Goal: Communication & Community: Participate in discussion

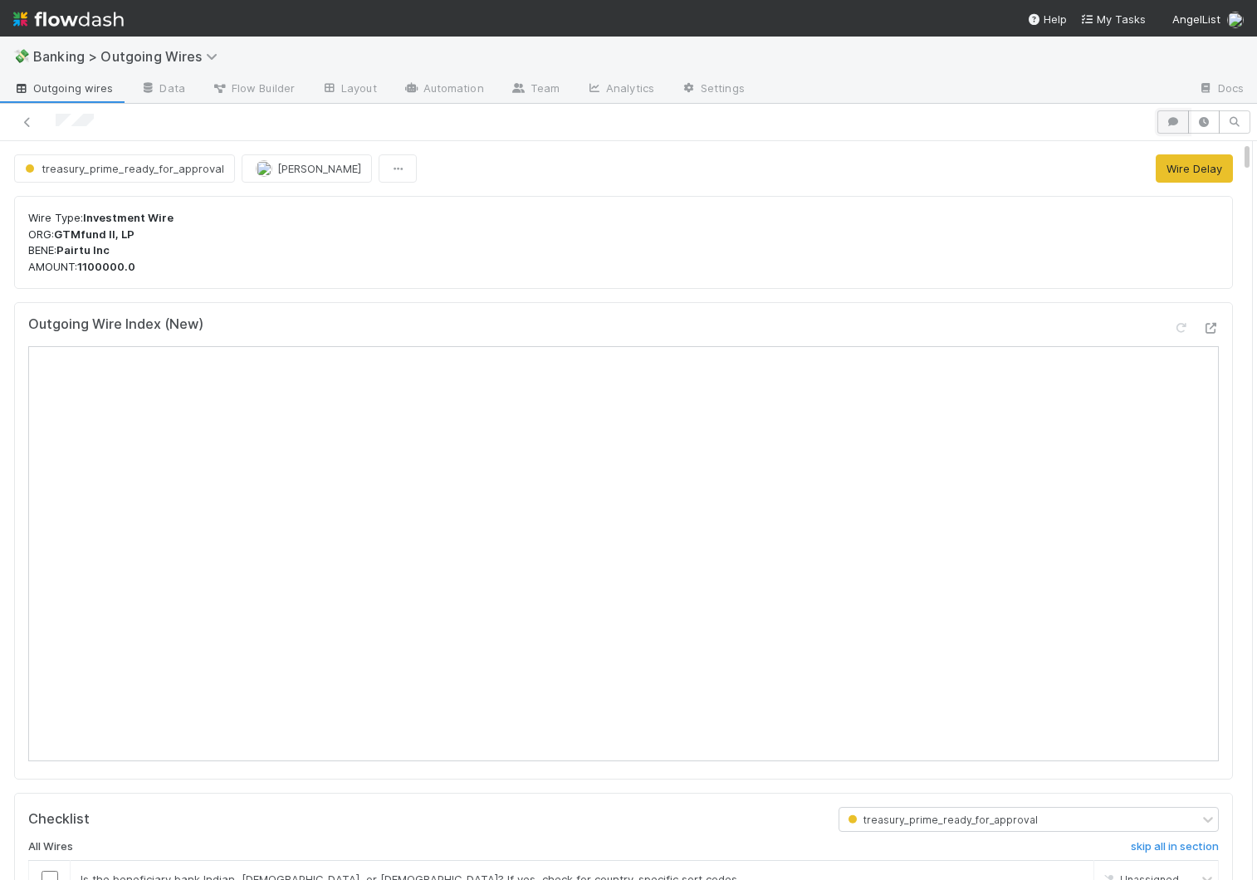
click at [977, 125] on icon "button" at bounding box center [1173, 122] width 17 height 10
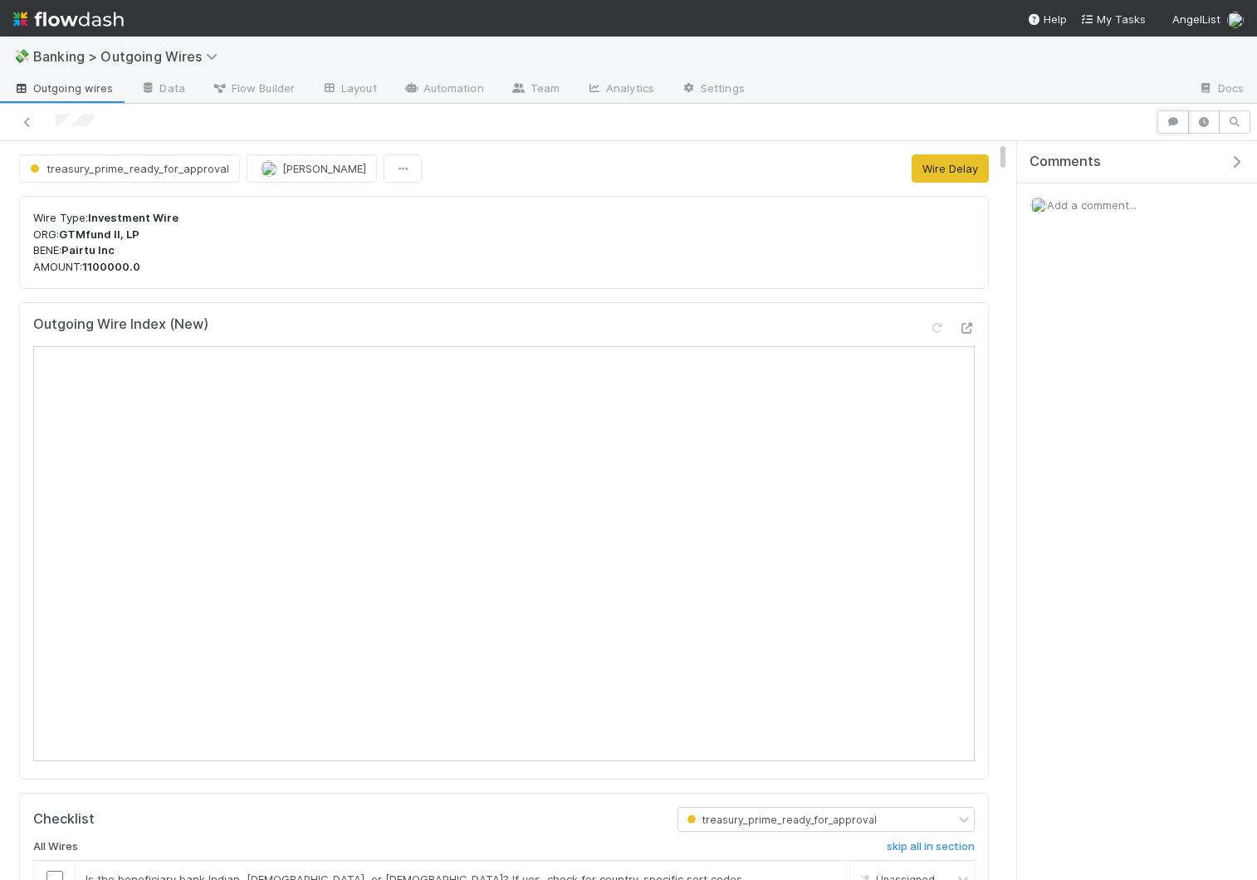
scroll to position [605, 0]
click at [977, 205] on span "Add a comment..." at bounding box center [1092, 204] width 90 height 13
click at [977, 479] on button "Add Comment" at bounding box center [1092, 484] width 96 height 28
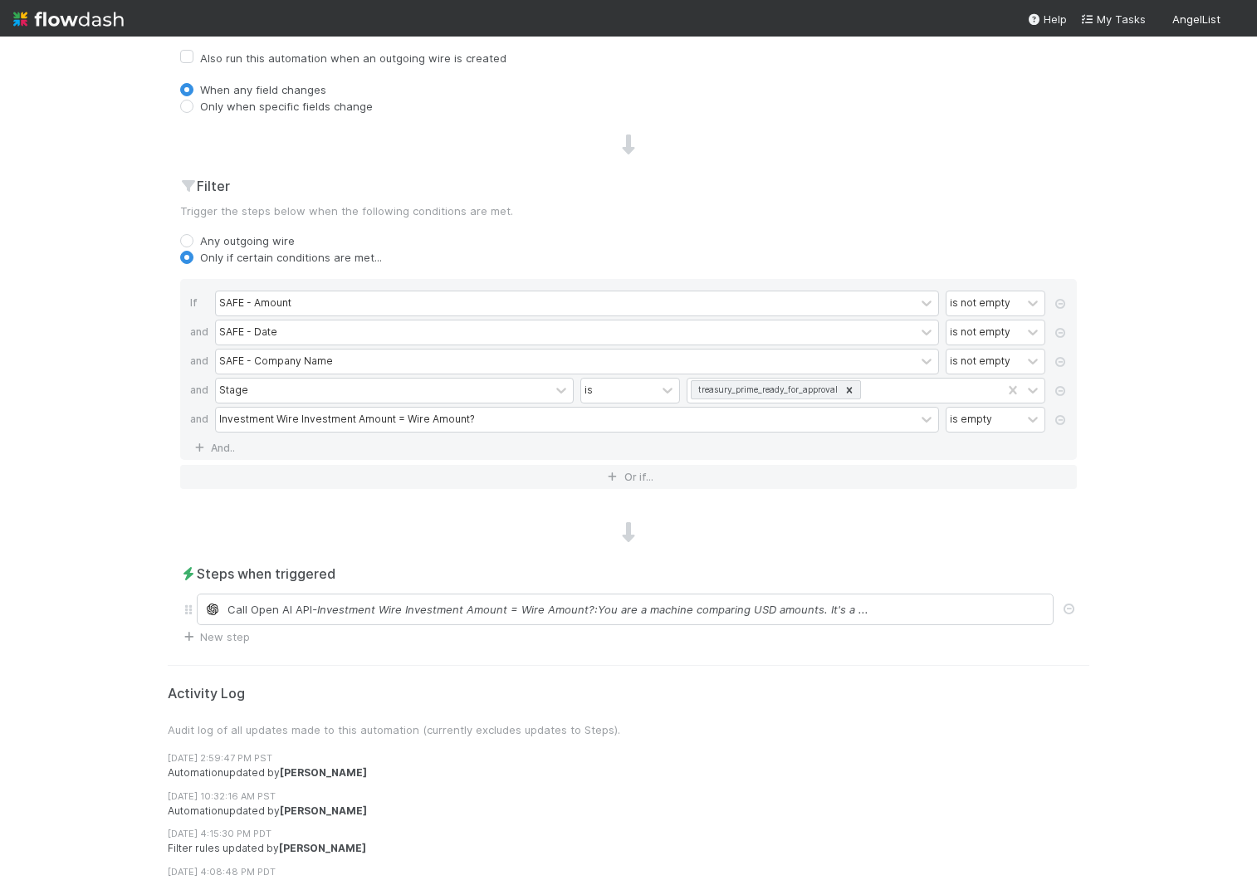
scroll to position [565, 0]
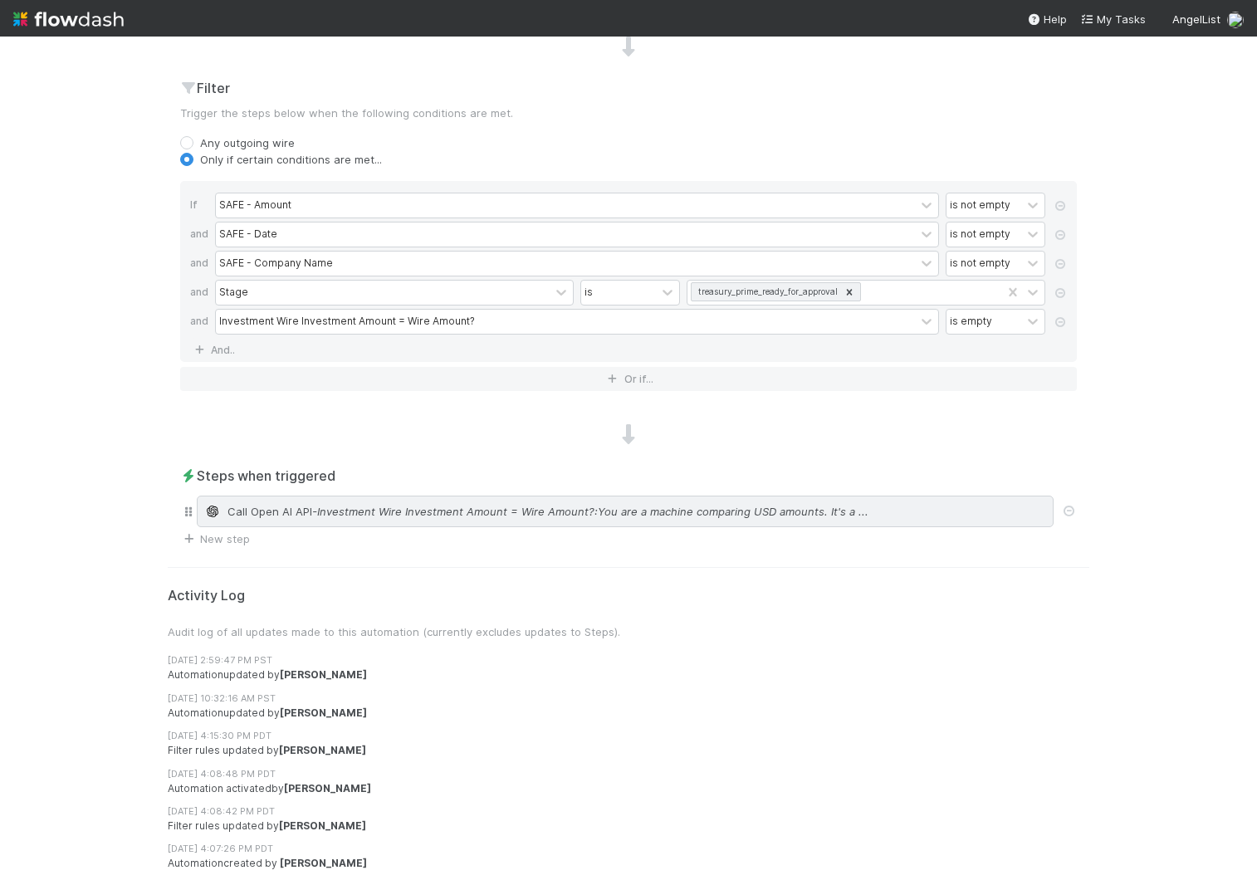
click at [394, 496] on div "Call Open AI API - Investment Wire Investment Amount = Wire Amount?:You are a m…" at bounding box center [625, 512] width 857 height 32
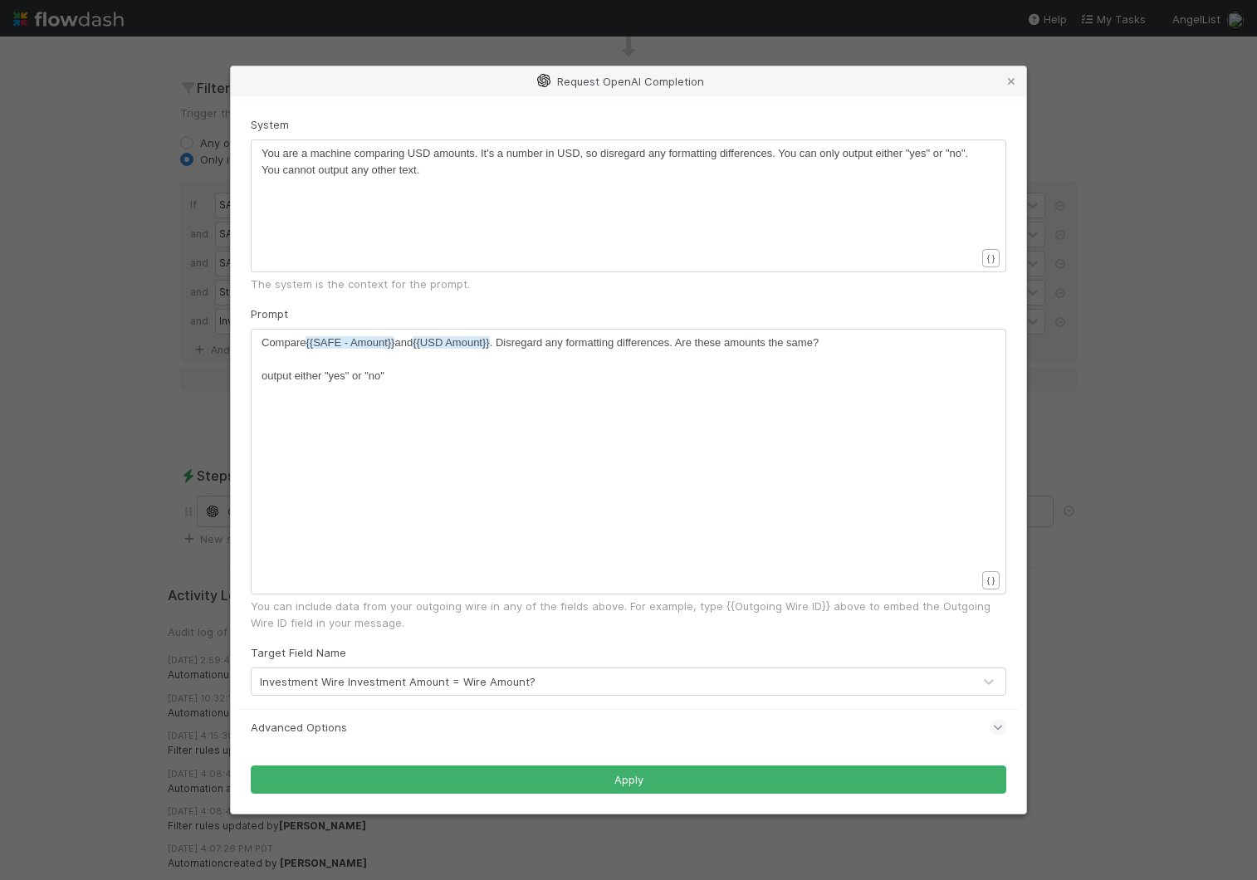
click at [127, 529] on div "Request OpenAI Completion System ​ x You are a machine comparing USD amounts. I…" at bounding box center [628, 440] width 1257 height 880
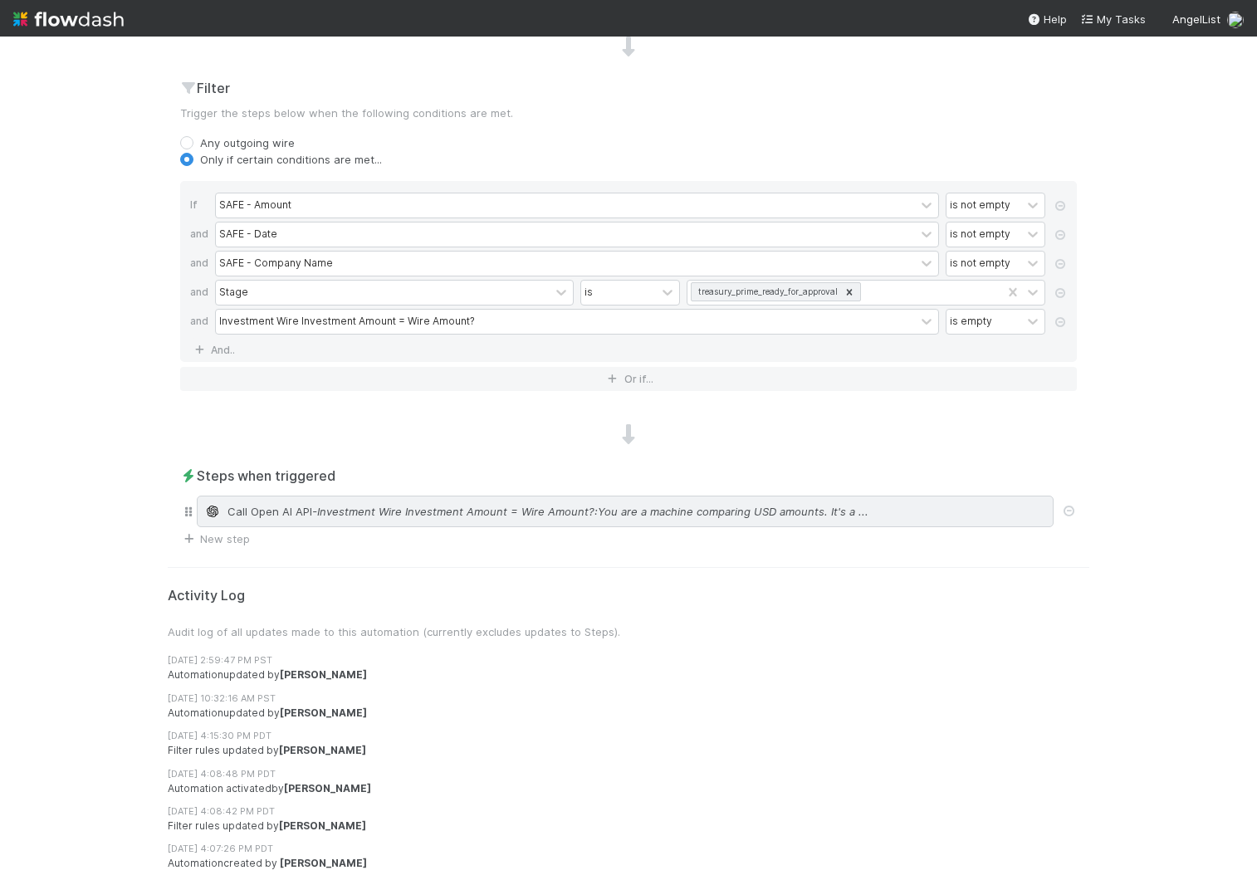
click at [237, 510] on span "Call Open AI API" at bounding box center [270, 511] width 85 height 17
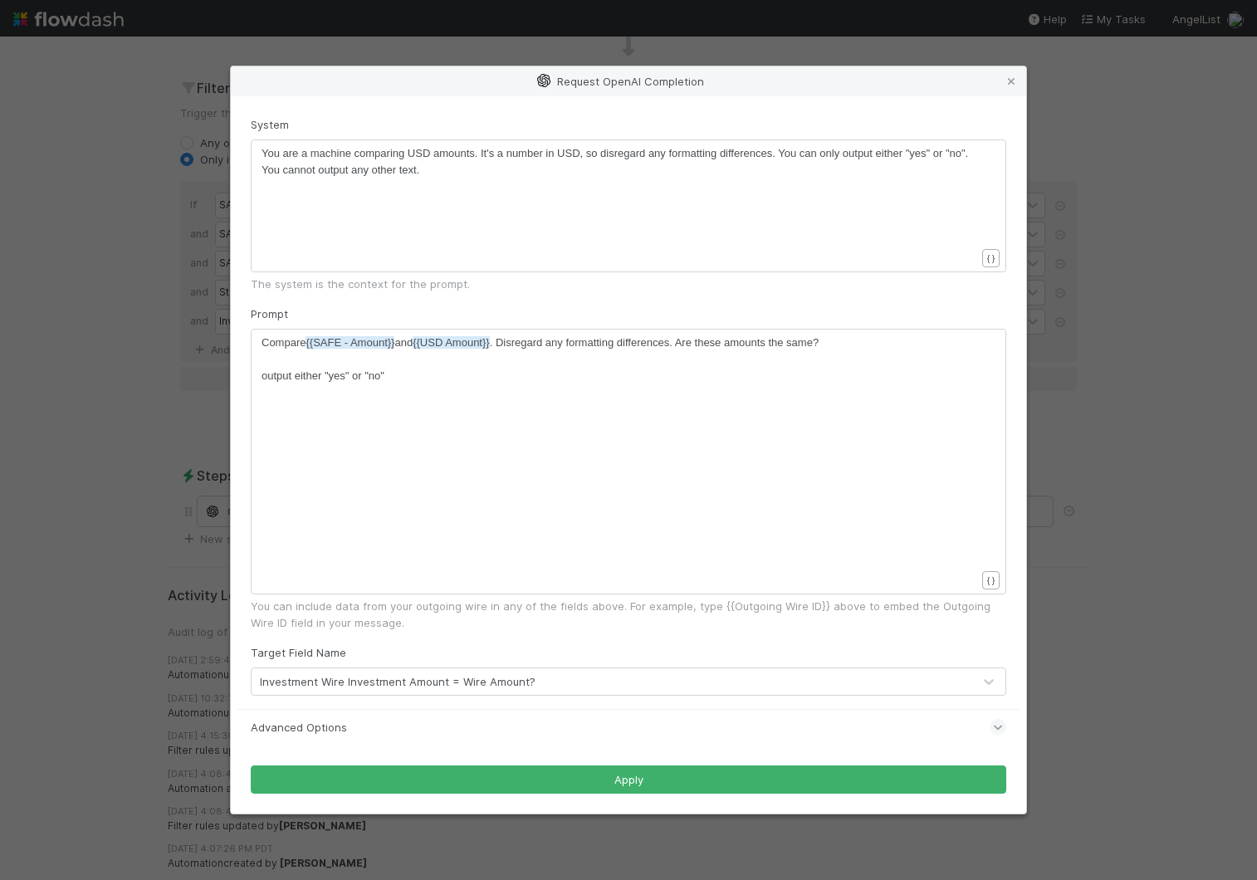
click at [290, 726] on span "Advanced Options" at bounding box center [299, 727] width 96 height 17
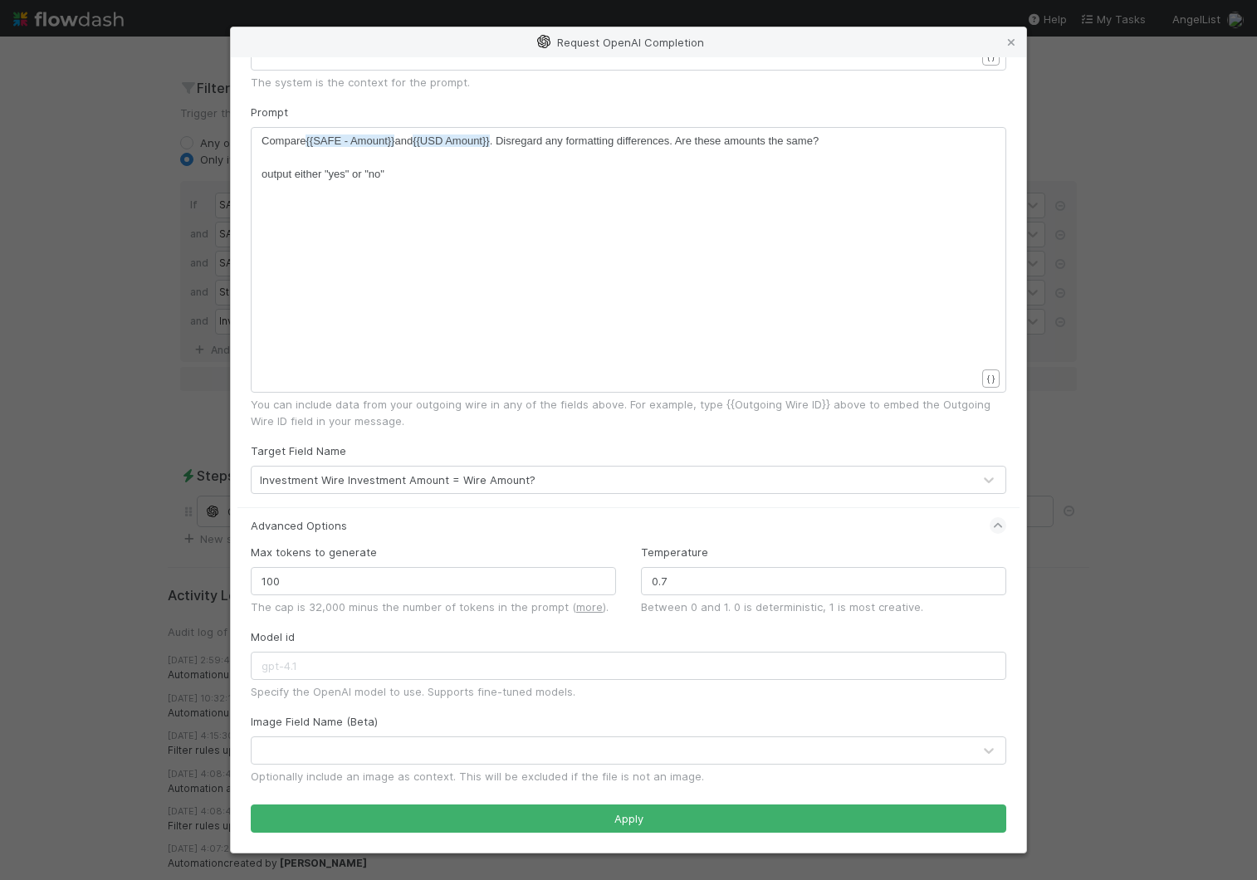
scroll to position [0, 0]
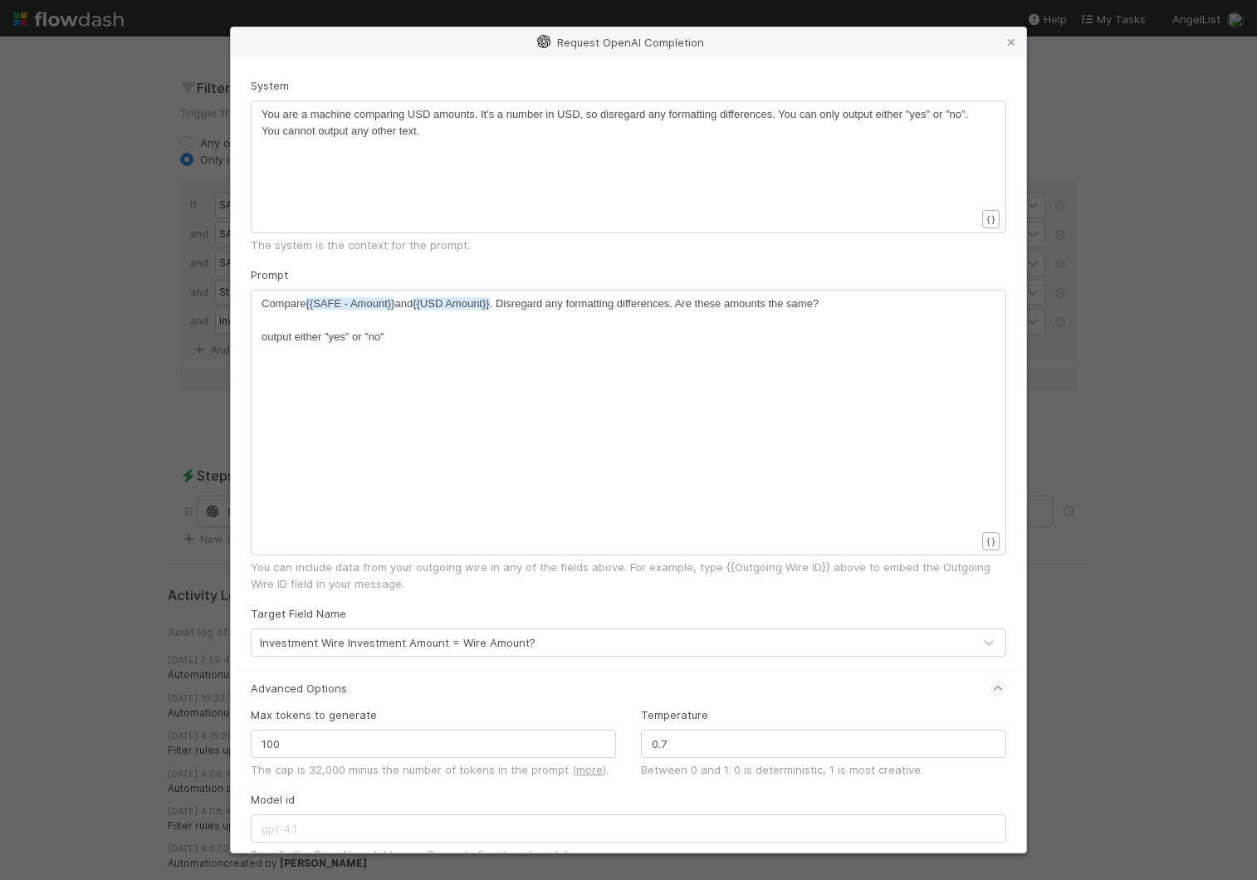
click at [154, 709] on div "Request OpenAI Completion System xxxxxxxxxx You are a machine comparing USD amo…" at bounding box center [628, 440] width 1257 height 880
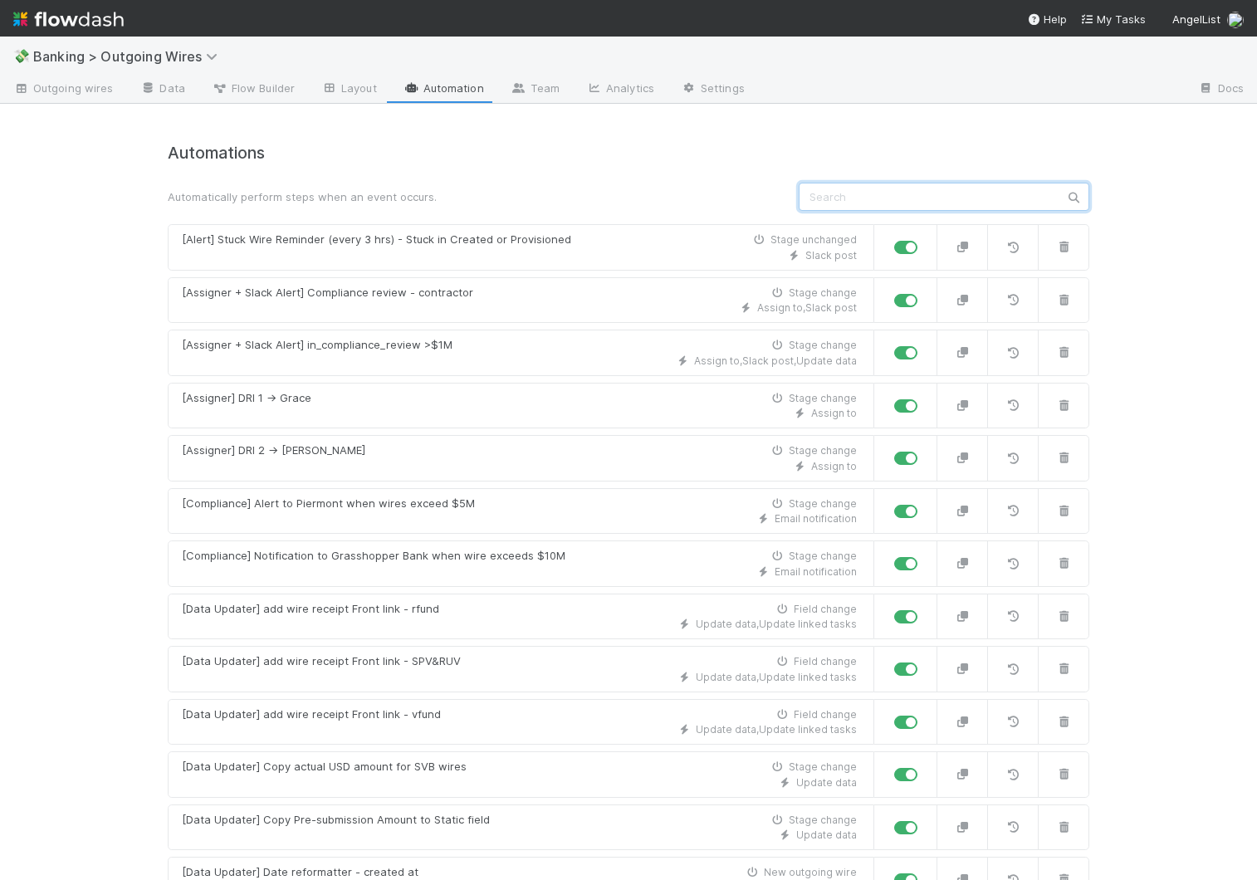
click at [864, 200] on input "text" at bounding box center [944, 197] width 291 height 28
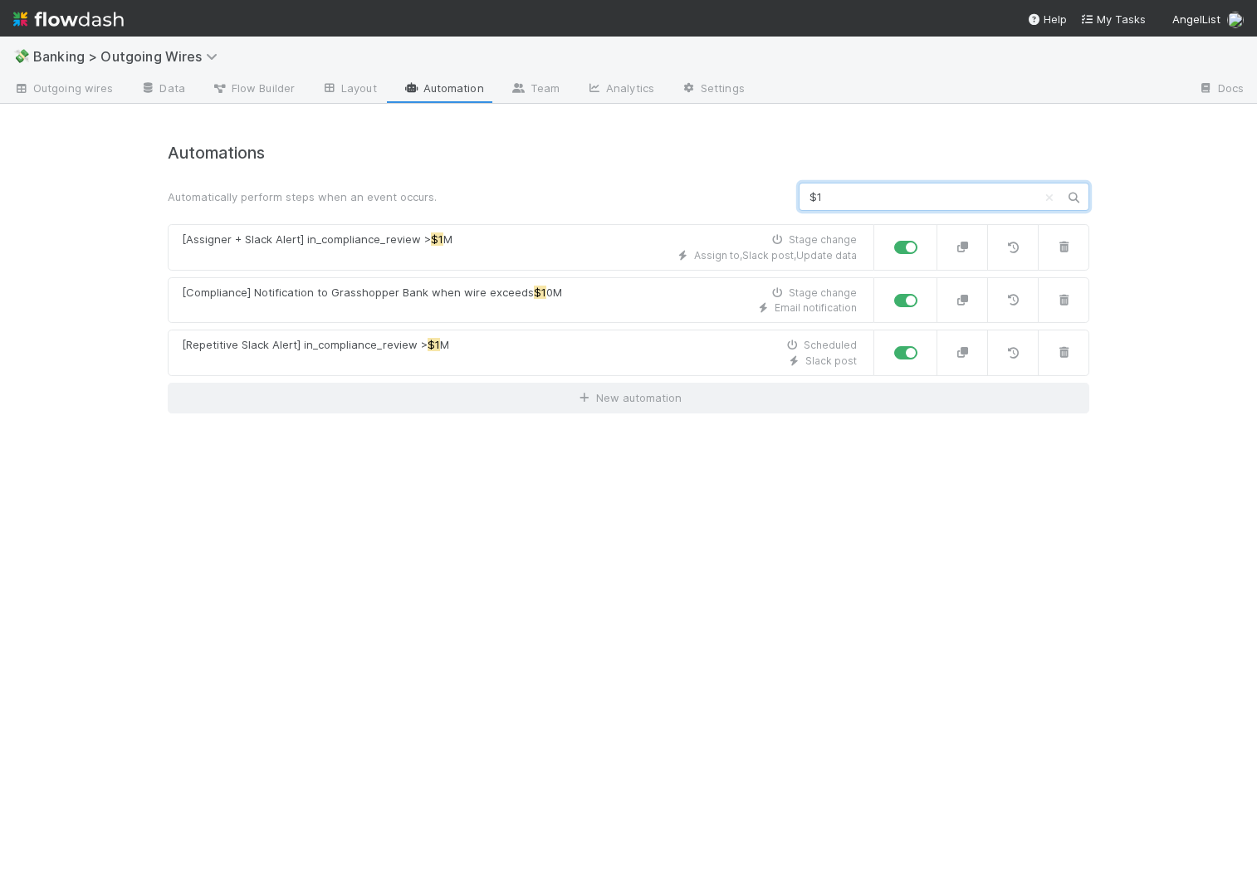
type input "$1M"
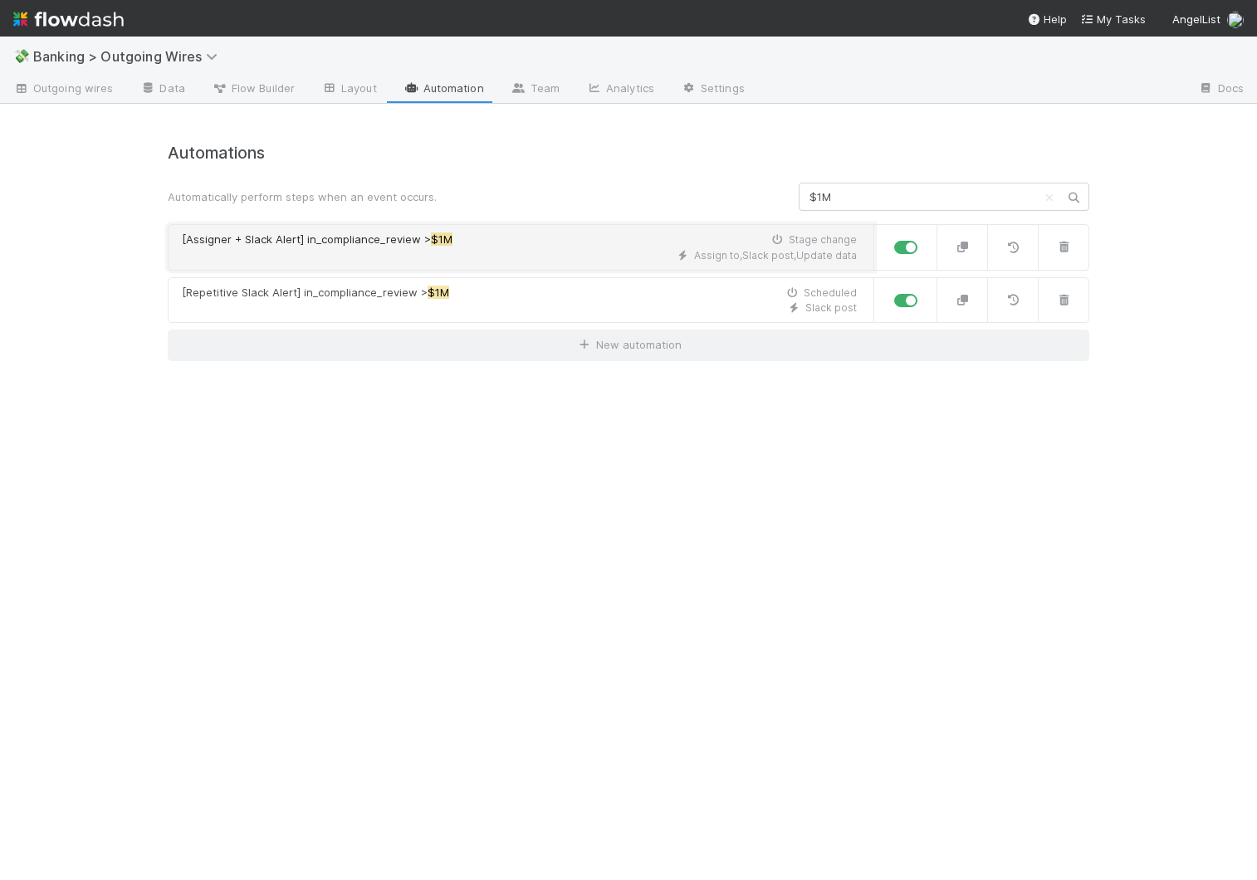
click at [565, 254] on div "Assign to , Slack post , Update data" at bounding box center [519, 255] width 675 height 15
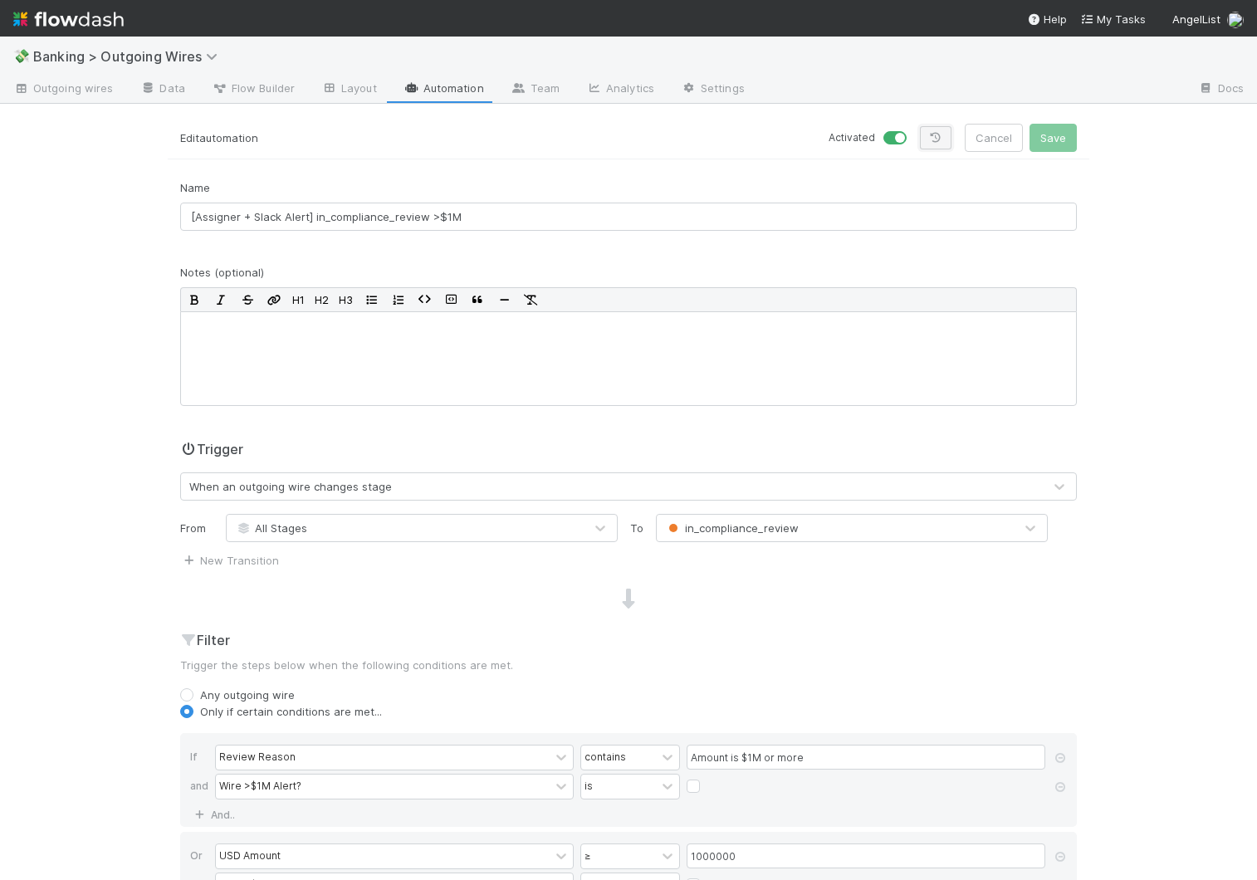
click at [943, 131] on link at bounding box center [936, 137] width 32 height 23
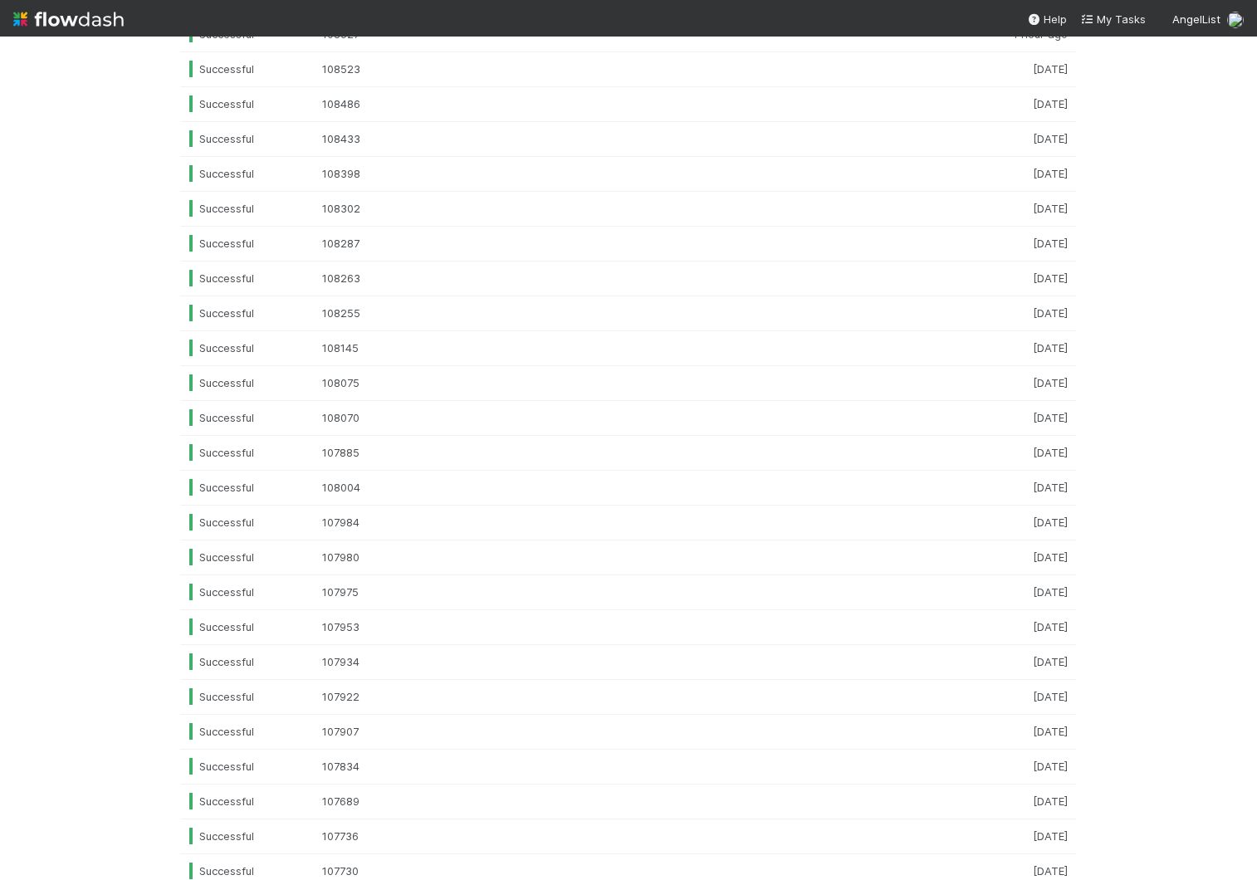
scroll to position [185, 0]
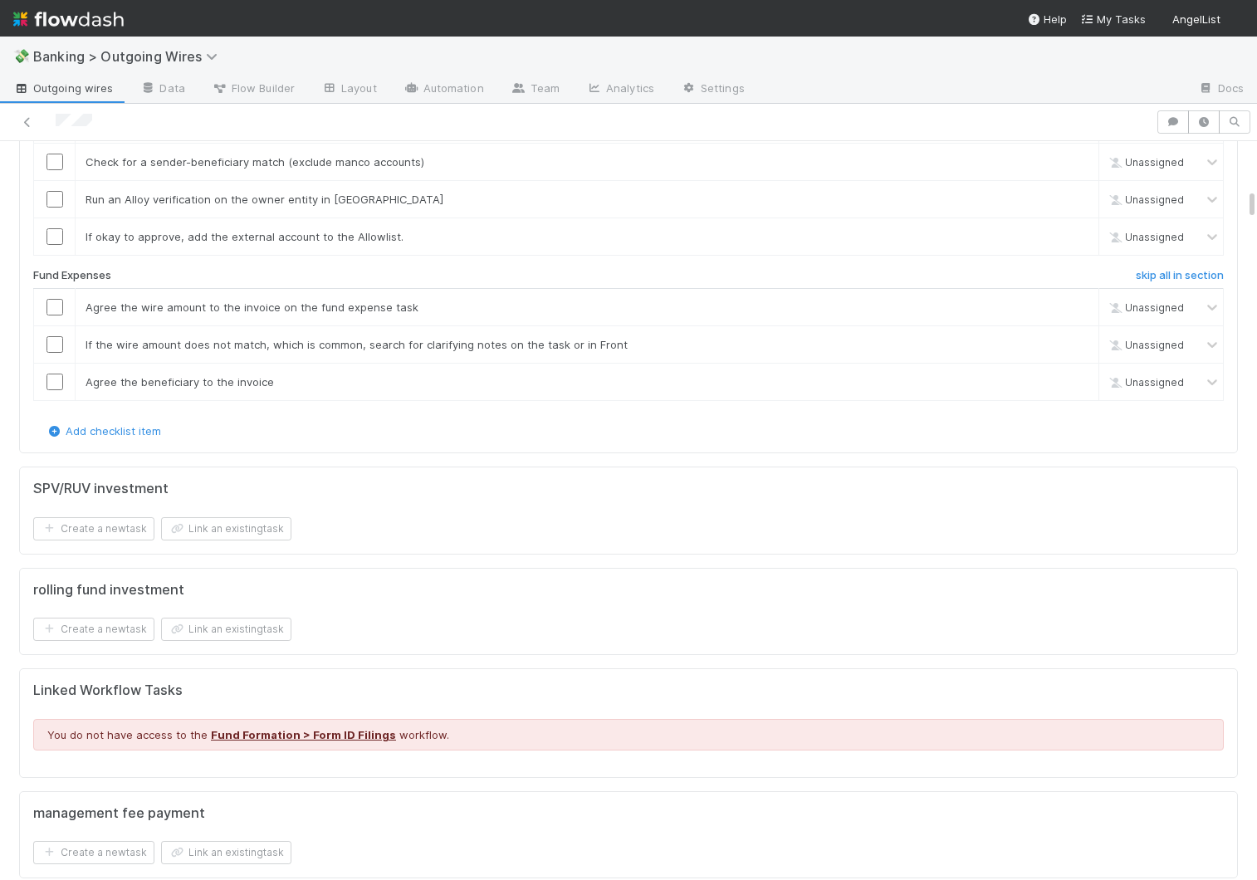
scroll to position [1285, 0]
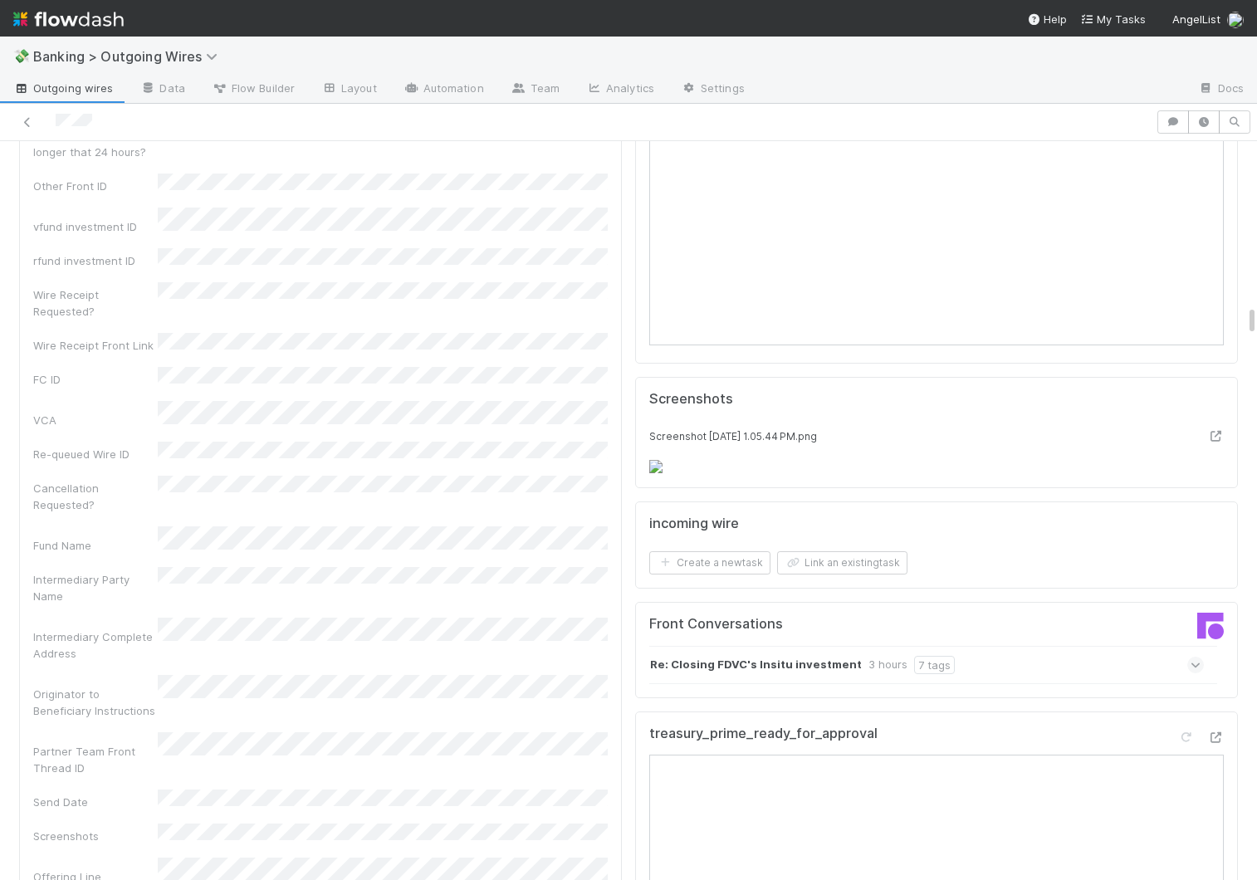
scroll to position [4392, 0]
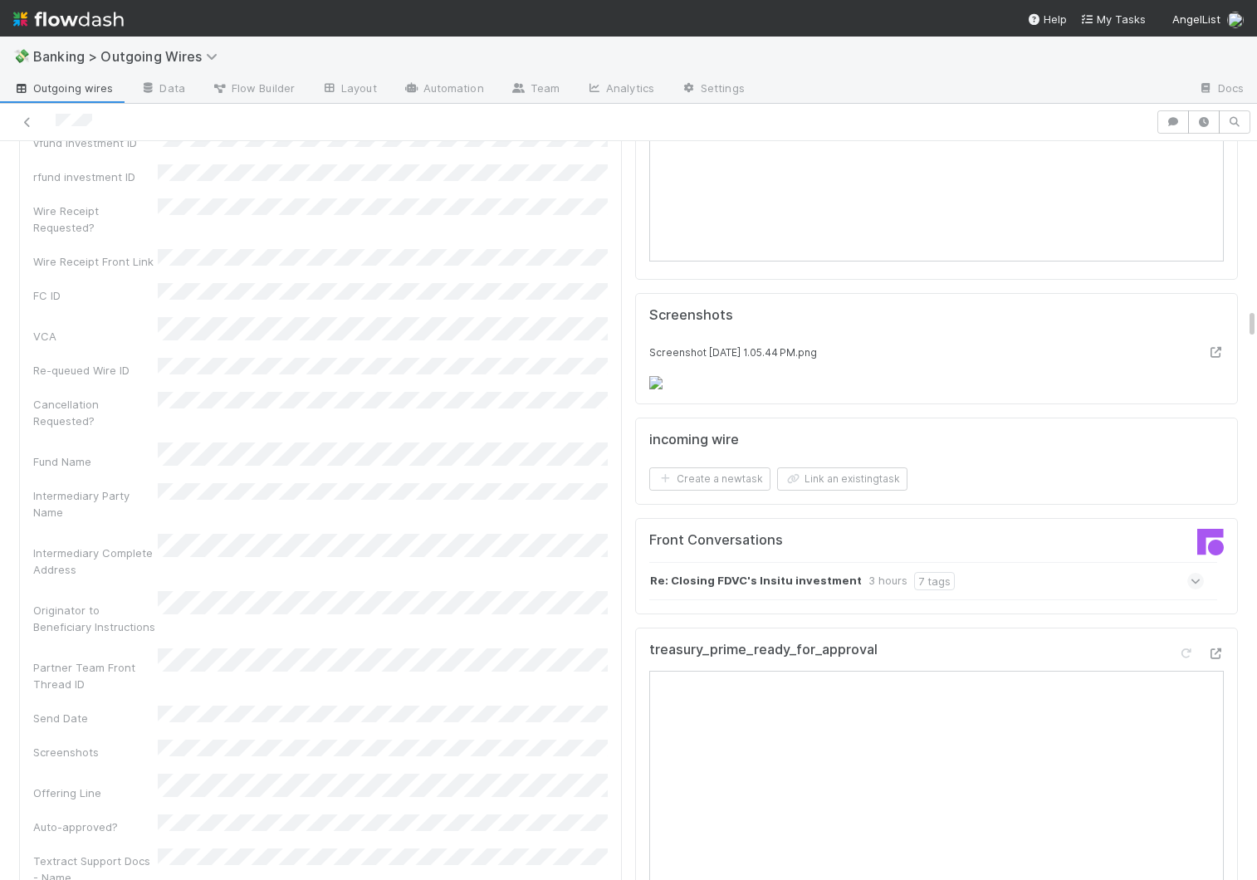
drag, startPoint x: 1251, startPoint y: 208, endPoint x: 1251, endPoint y: 291, distance: 82.2
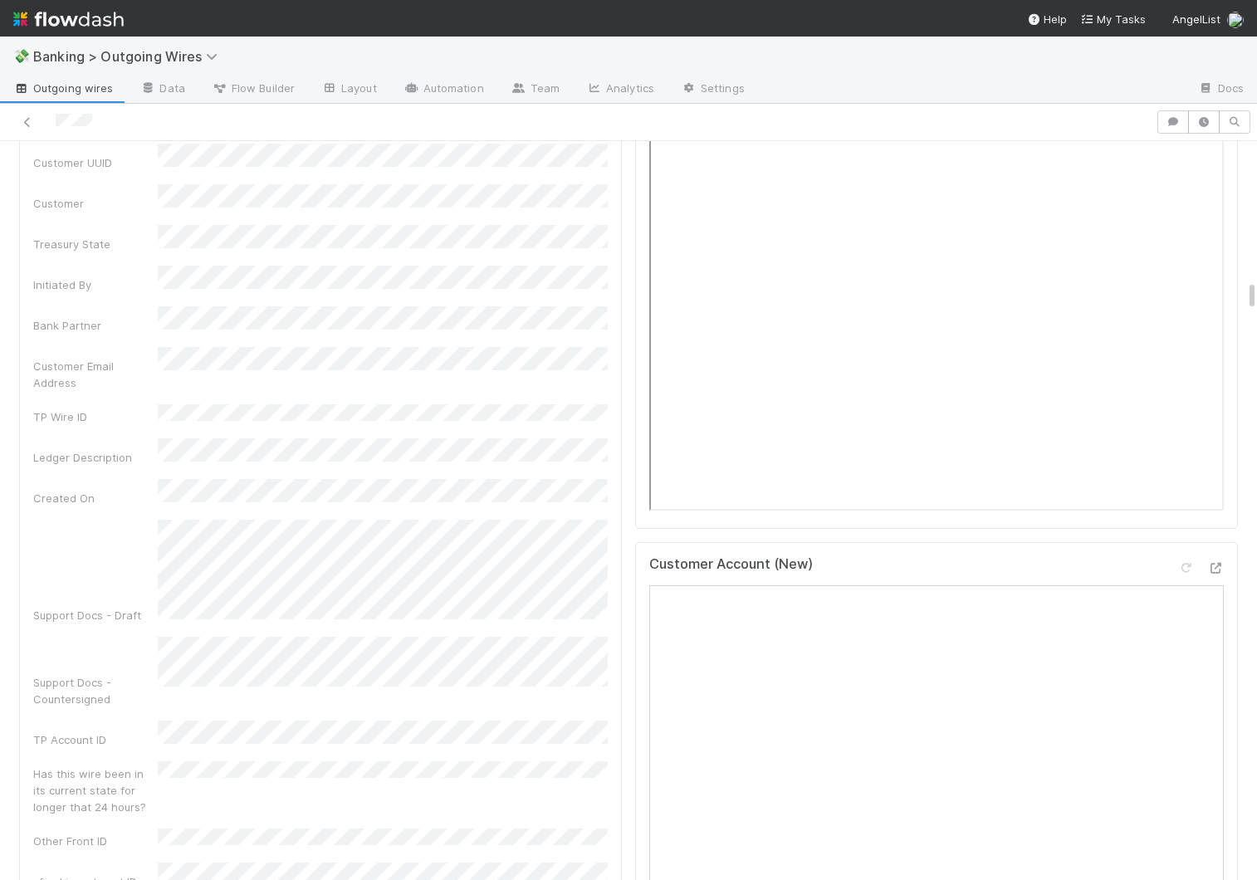
click at [977, 120] on icon "button" at bounding box center [1173, 122] width 17 height 10
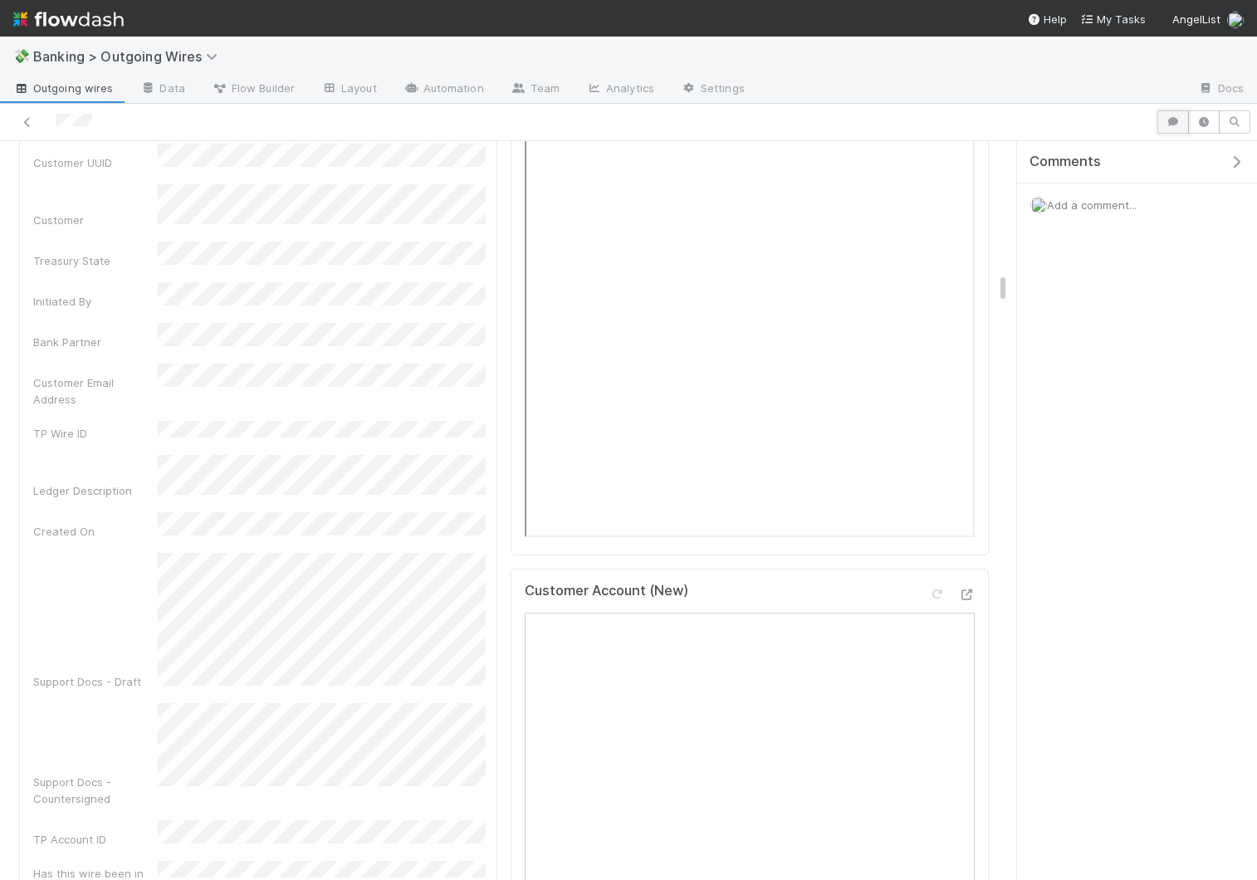
scroll to position [3444, 0]
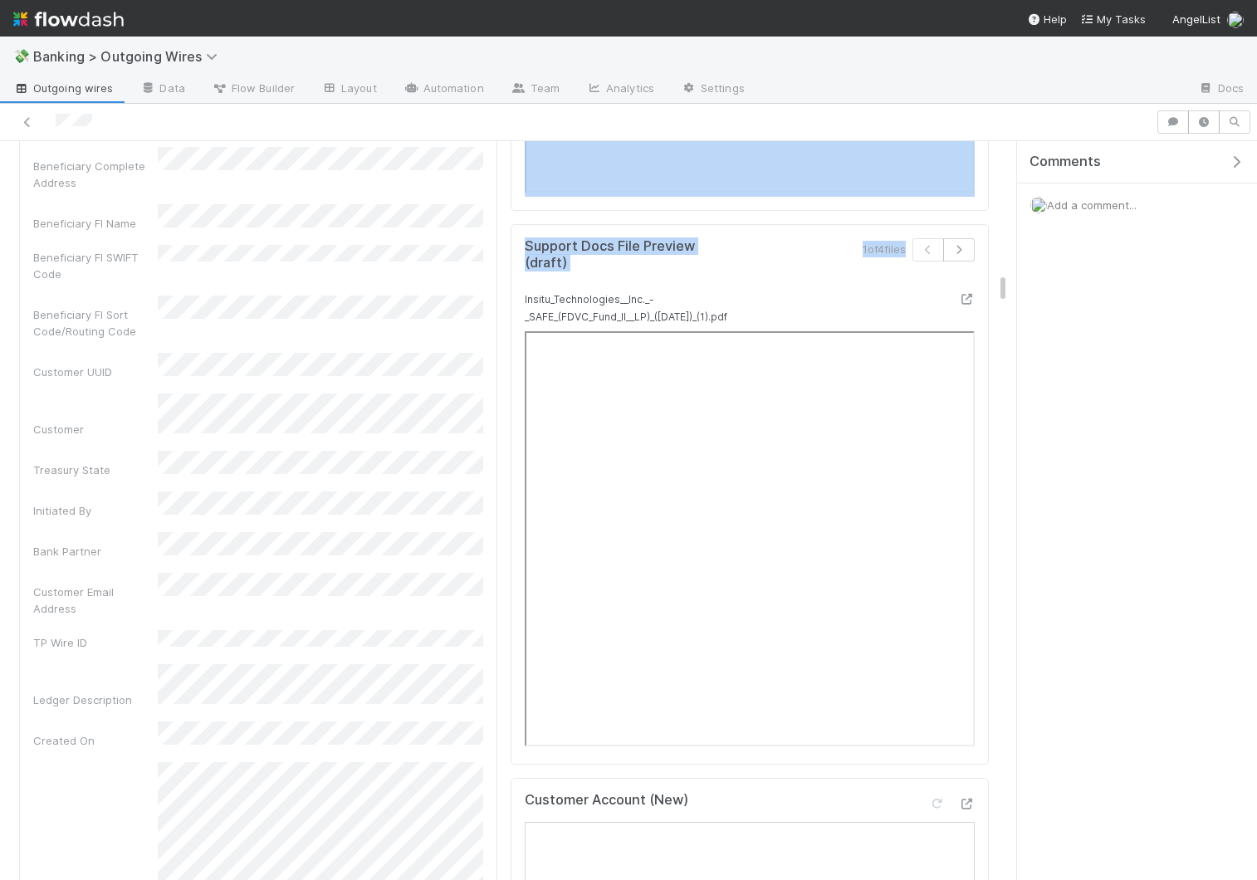
click at [977, 213] on div "Add a comment..." at bounding box center [1137, 205] width 240 height 43
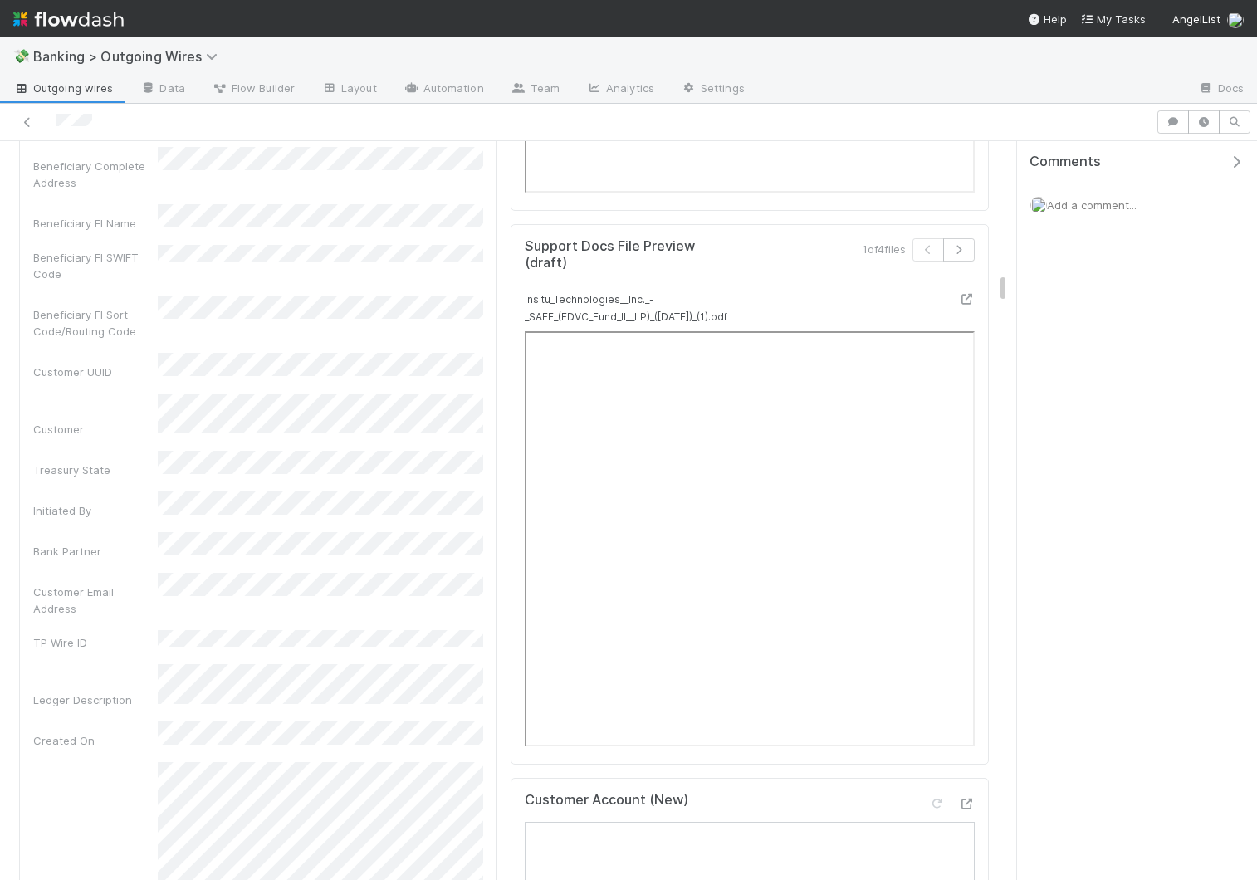
click at [977, 208] on span "Add a comment..." at bounding box center [1092, 204] width 90 height 13
click at [977, 486] on button "Add Comment" at bounding box center [1092, 484] width 96 height 28
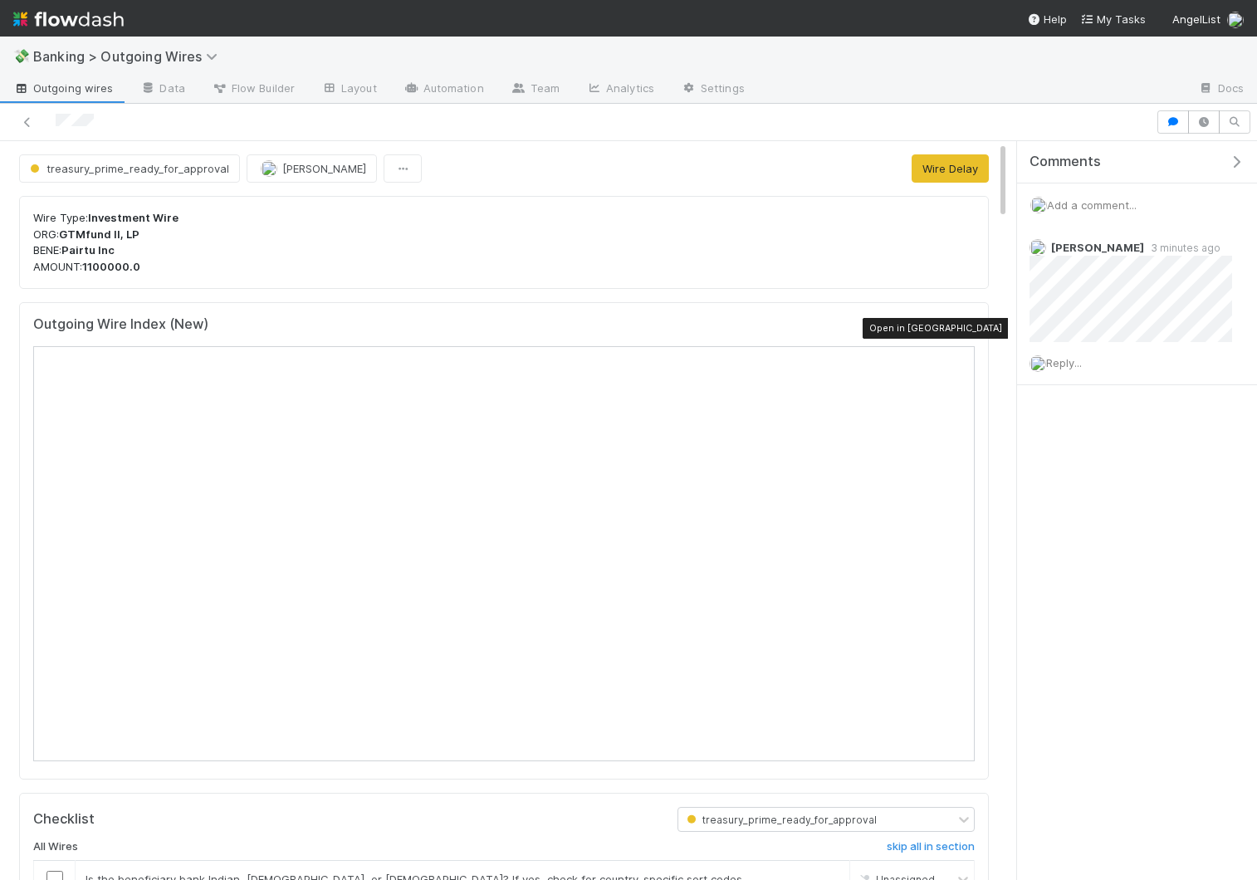
click at [972, 330] on icon at bounding box center [966, 328] width 17 height 11
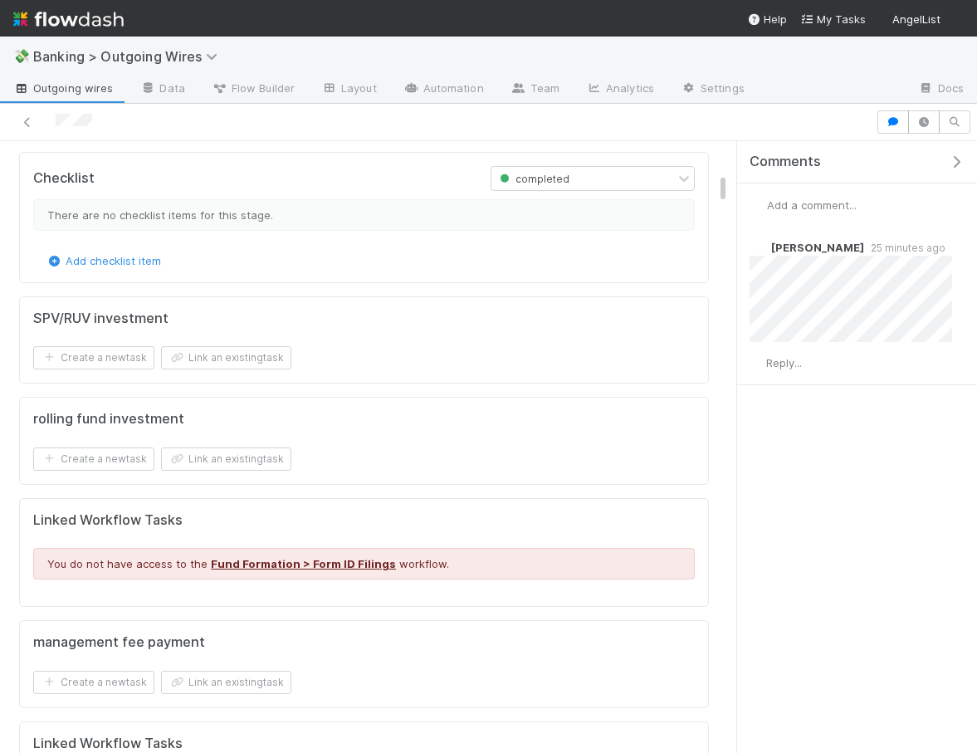
scroll to position [952, 0]
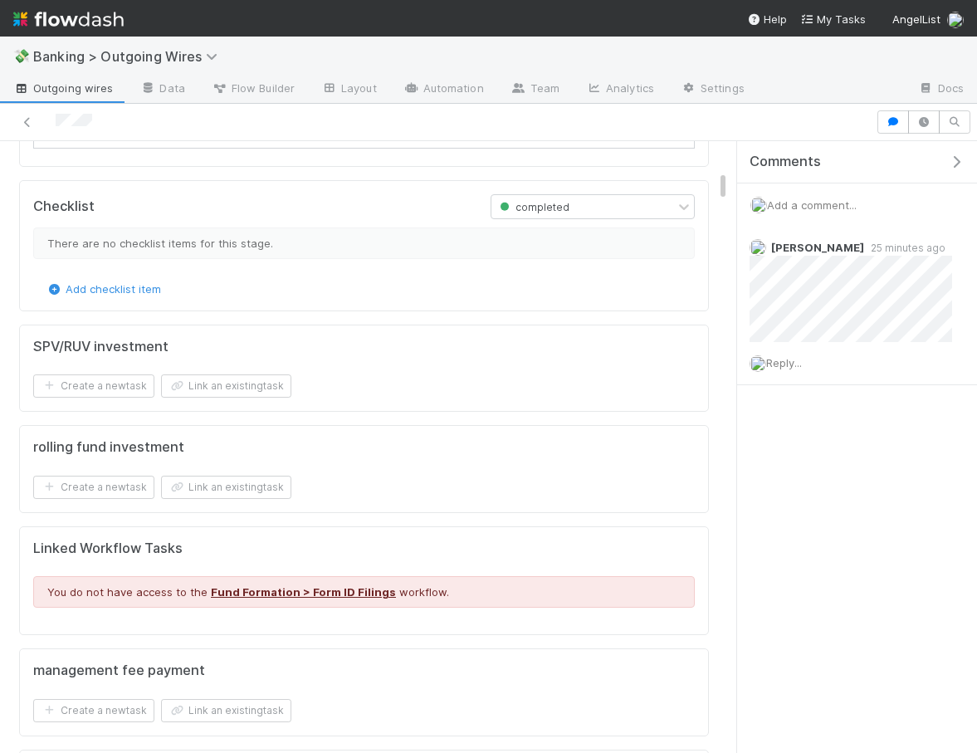
click at [771, 450] on div "Comments Add a comment... [PERSON_NAME] 25 minutes ago Reply..." at bounding box center [857, 304] width 240 height 327
click at [898, 509] on div "Comments Add a comment... [PERSON_NAME] 25 minutes ago Reply..." at bounding box center [857, 447] width 240 height 612
